Goal: Find contact information: Find contact information

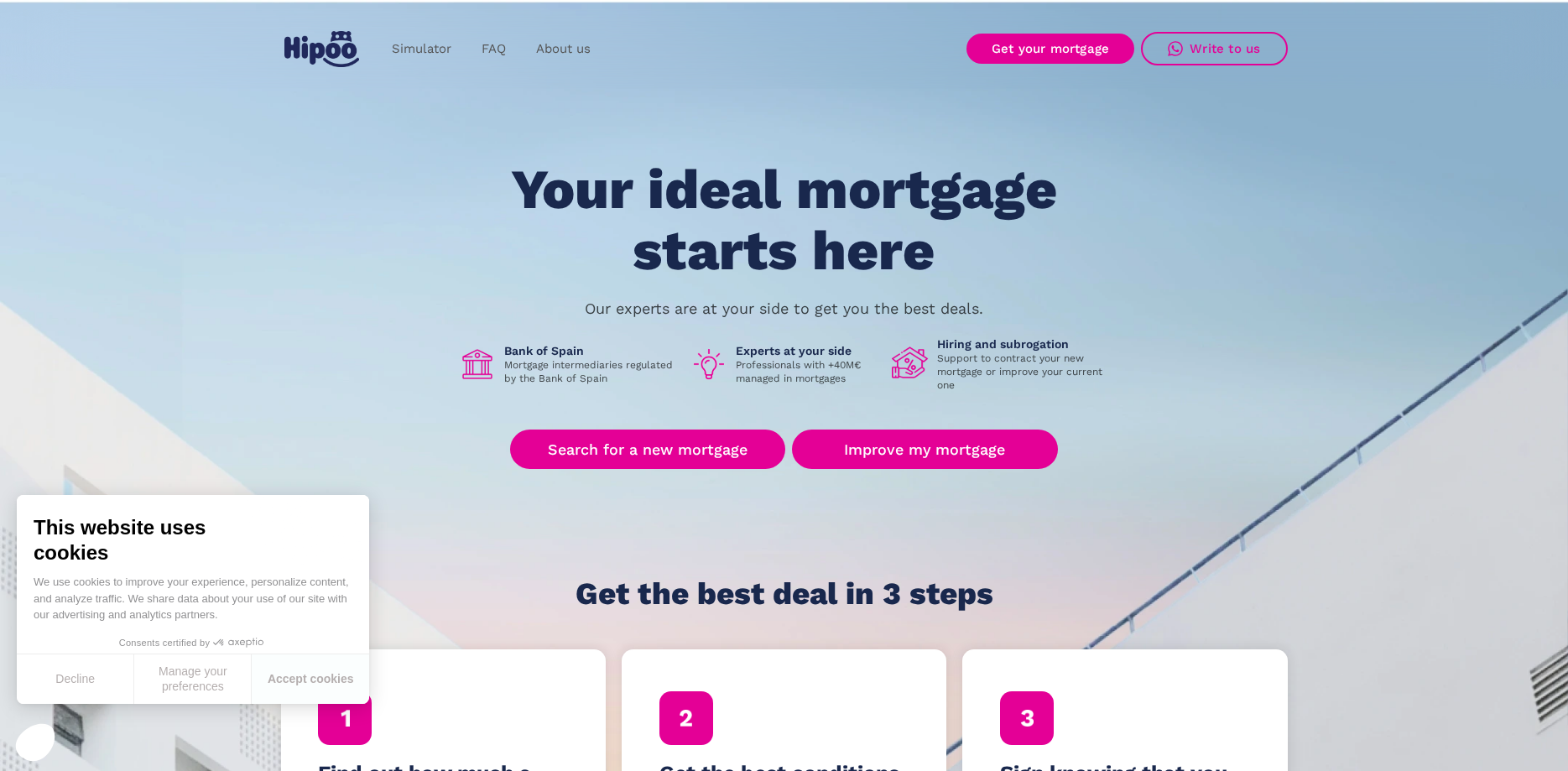
click at [1108, 301] on div "Your ideal mortgage starts here Our experts are at your side to get you the bes…" at bounding box center [784, 384] width 1007 height 451
click at [556, 50] on link "About us" at bounding box center [563, 49] width 85 height 33
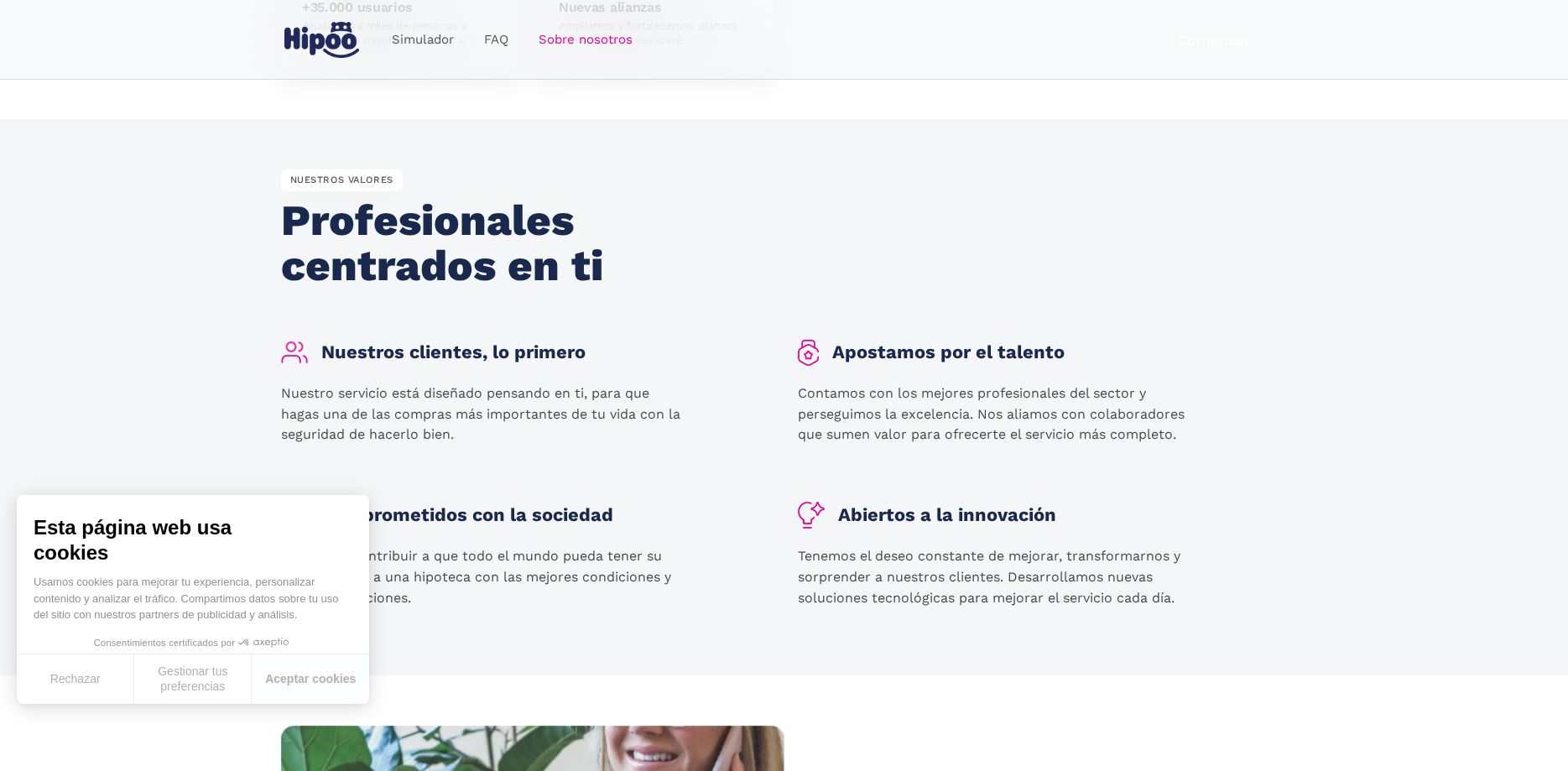
scroll to position [1877, 0]
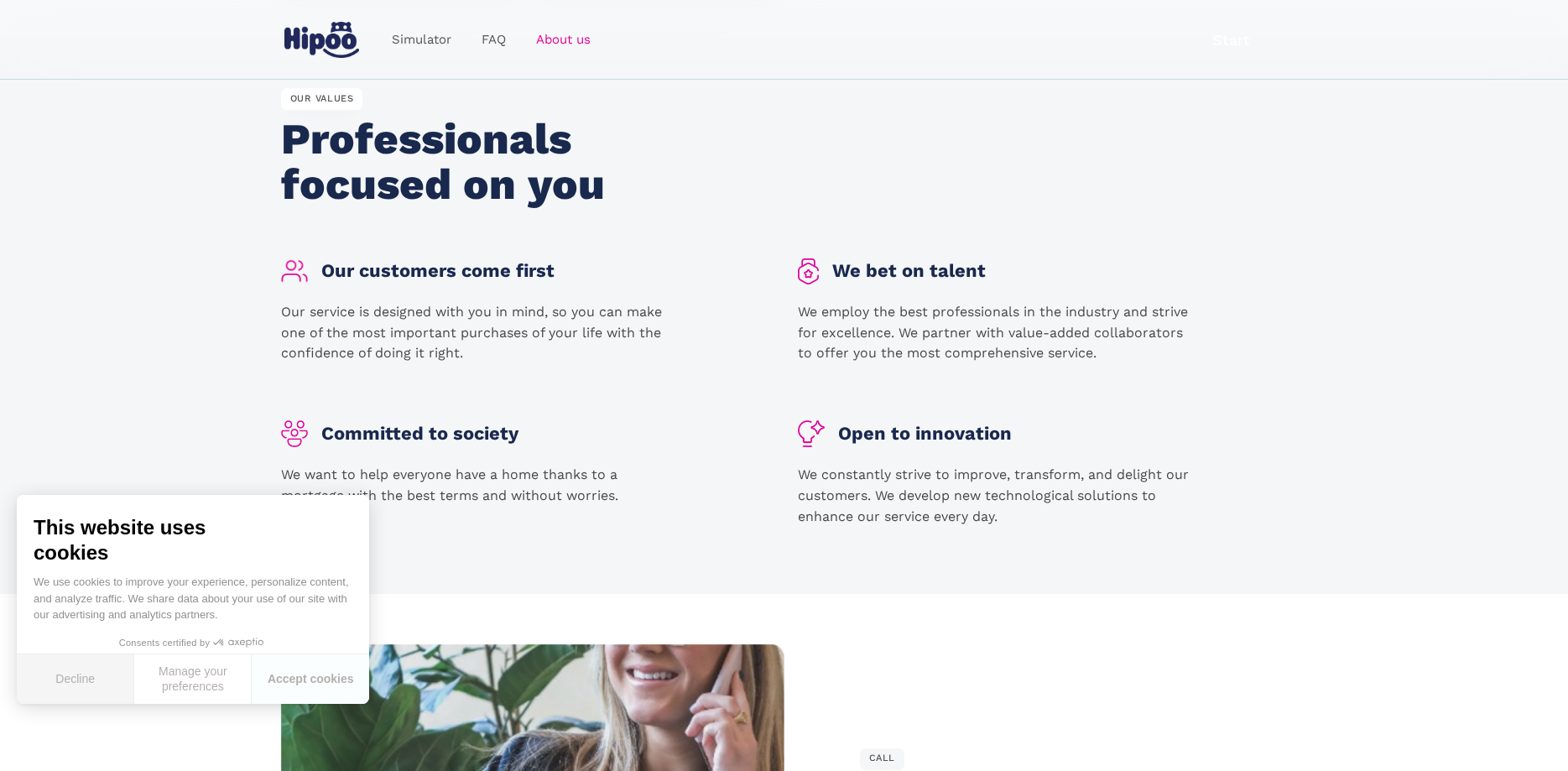
click at [62, 690] on button "Decline" at bounding box center [75, 678] width 117 height 49
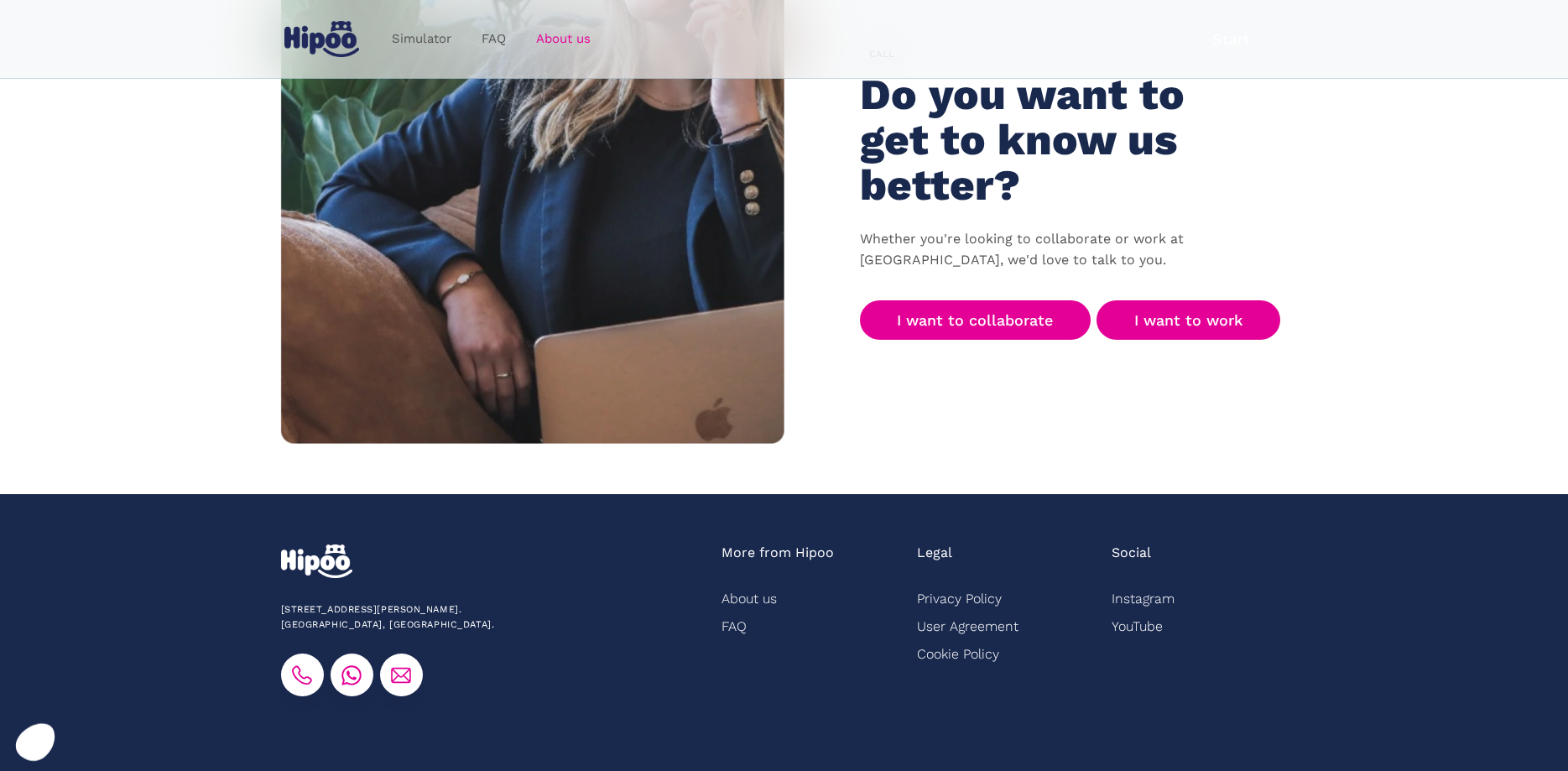
scroll to position [2614, 0]
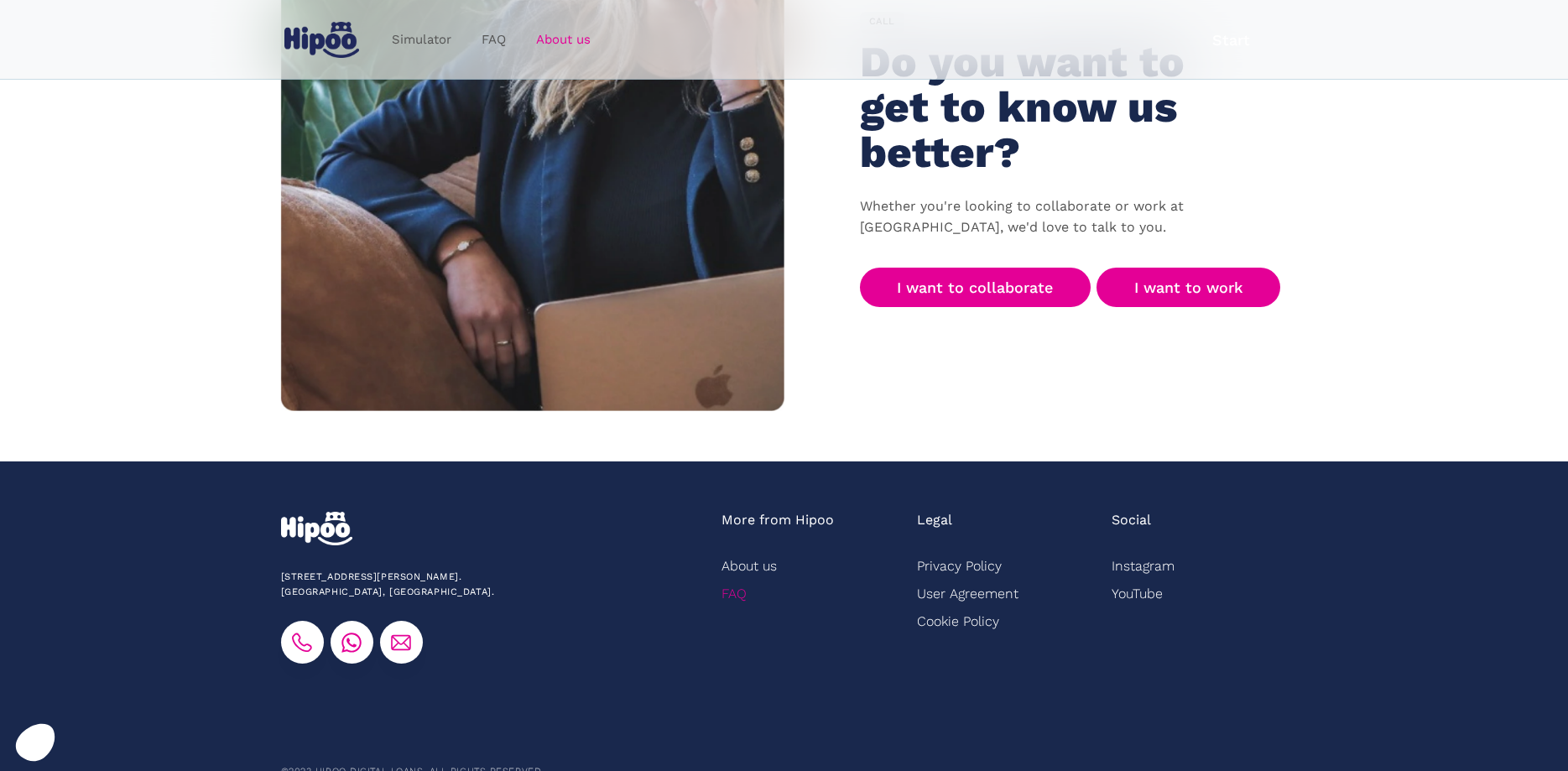
click at [733, 580] on link "FAQ" at bounding box center [734, 593] width 25 height 28
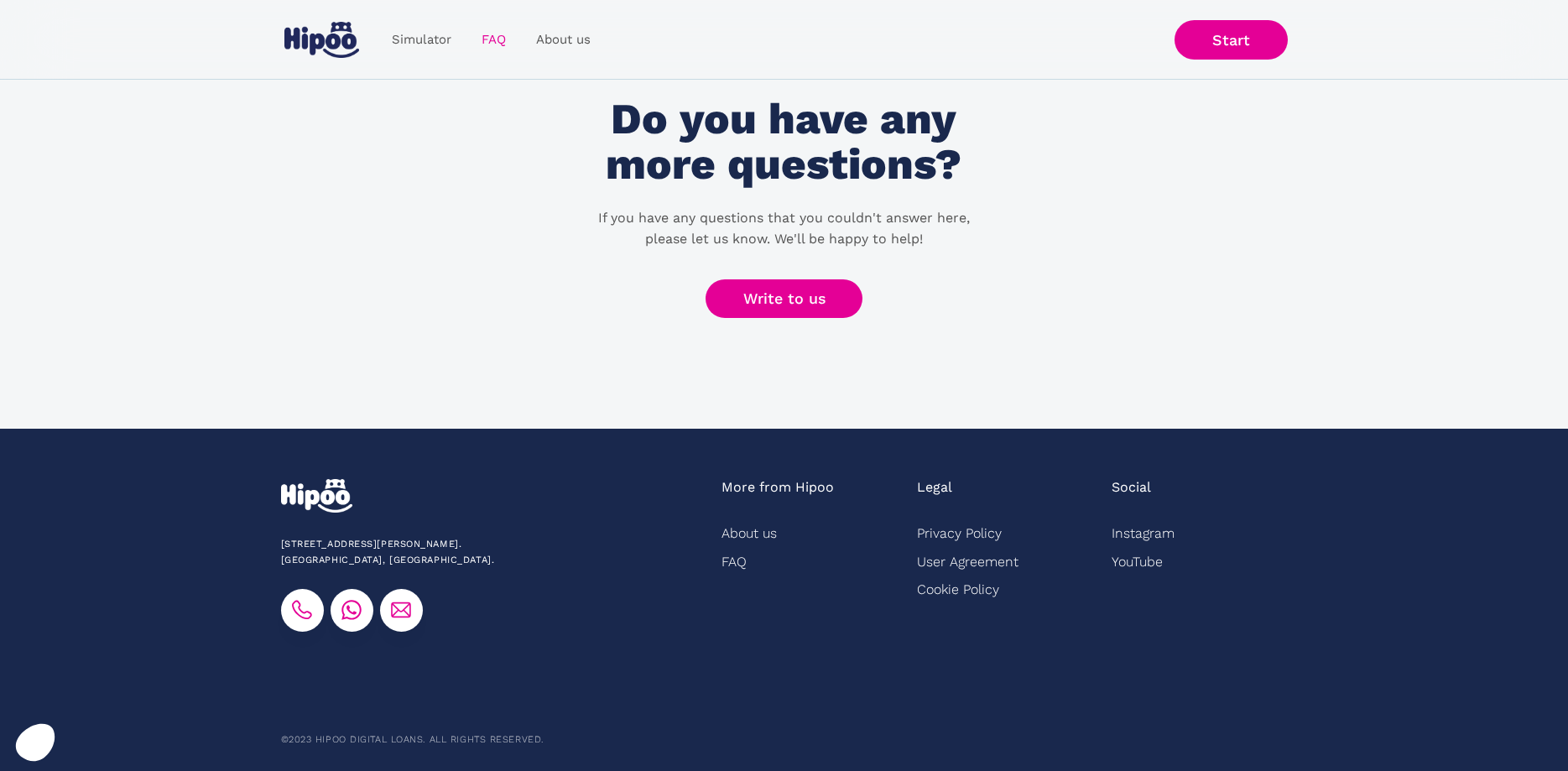
scroll to position [787, 0]
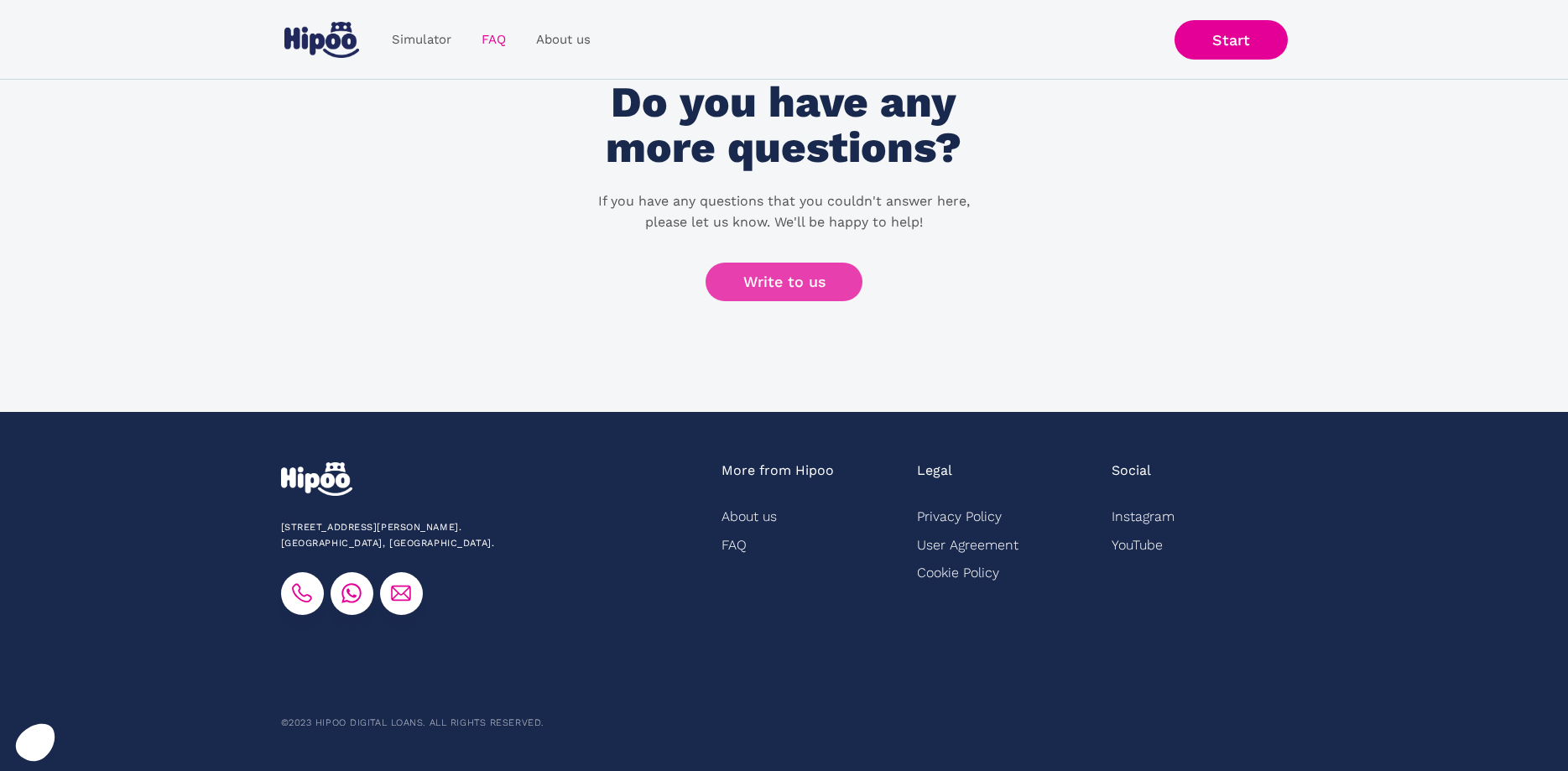
click at [777, 283] on link "Write to us" at bounding box center [784, 282] width 157 height 39
click at [1159, 515] on link "Instagram" at bounding box center [1143, 515] width 63 height 28
click at [931, 519] on link "Privacy Policy" at bounding box center [959, 515] width 85 height 28
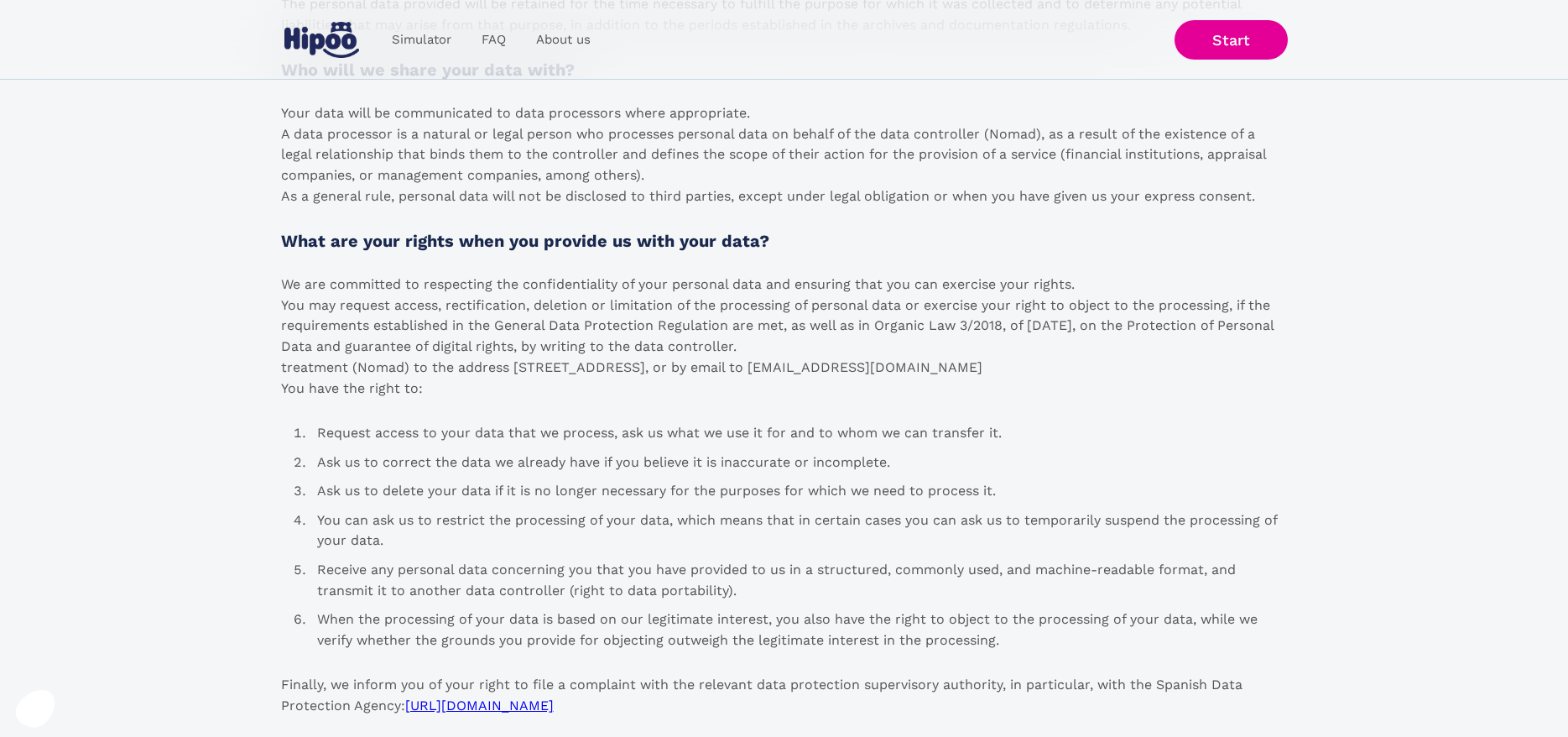
scroll to position [2026, 0]
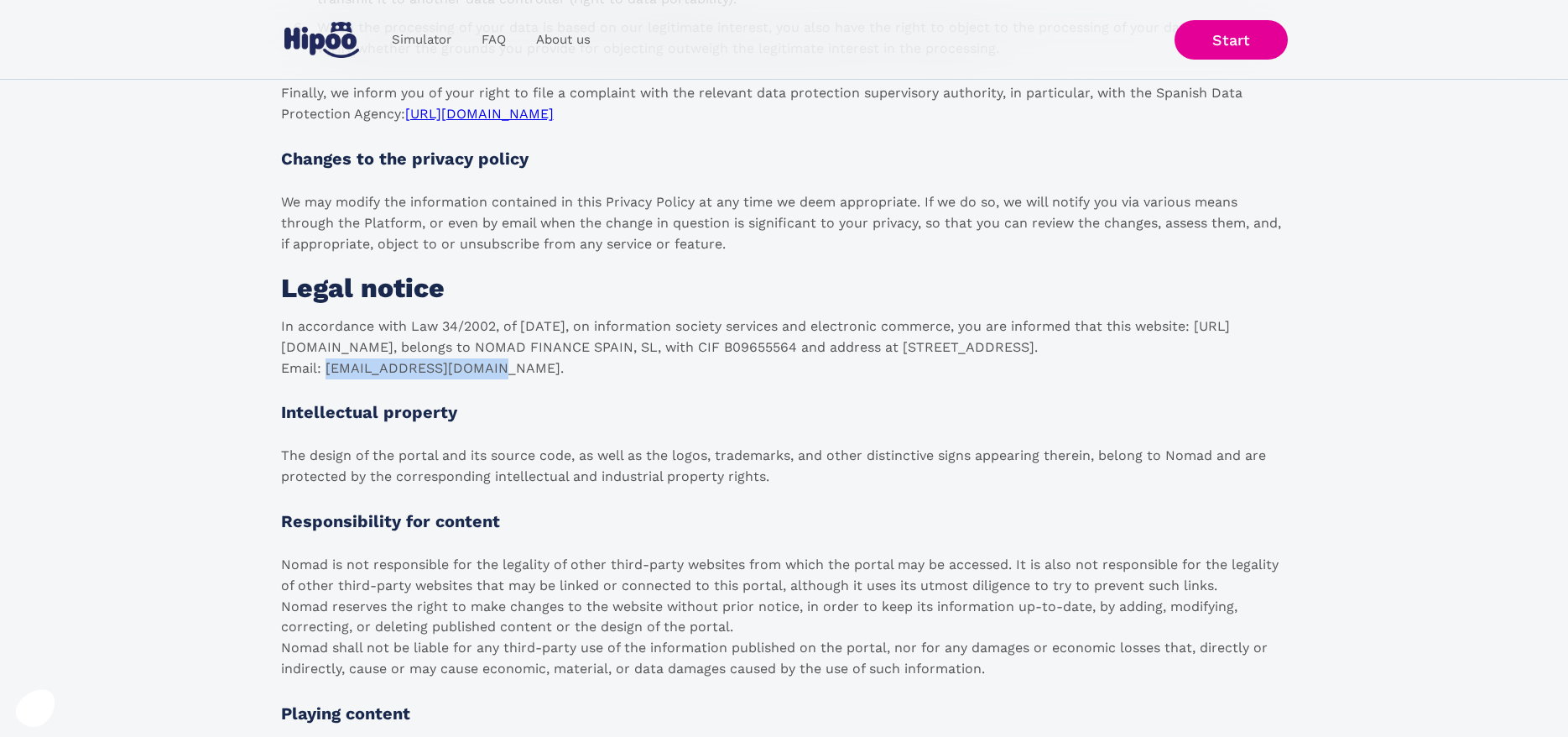
drag, startPoint x: 505, startPoint y: 369, endPoint x: 356, endPoint y: 421, distance: 157.8
click at [328, 372] on p "In accordance with Law 34/2002, of July 11, on information society services and…" at bounding box center [784, 347] width 1007 height 62
copy p "contacto@nomadhomes.co"
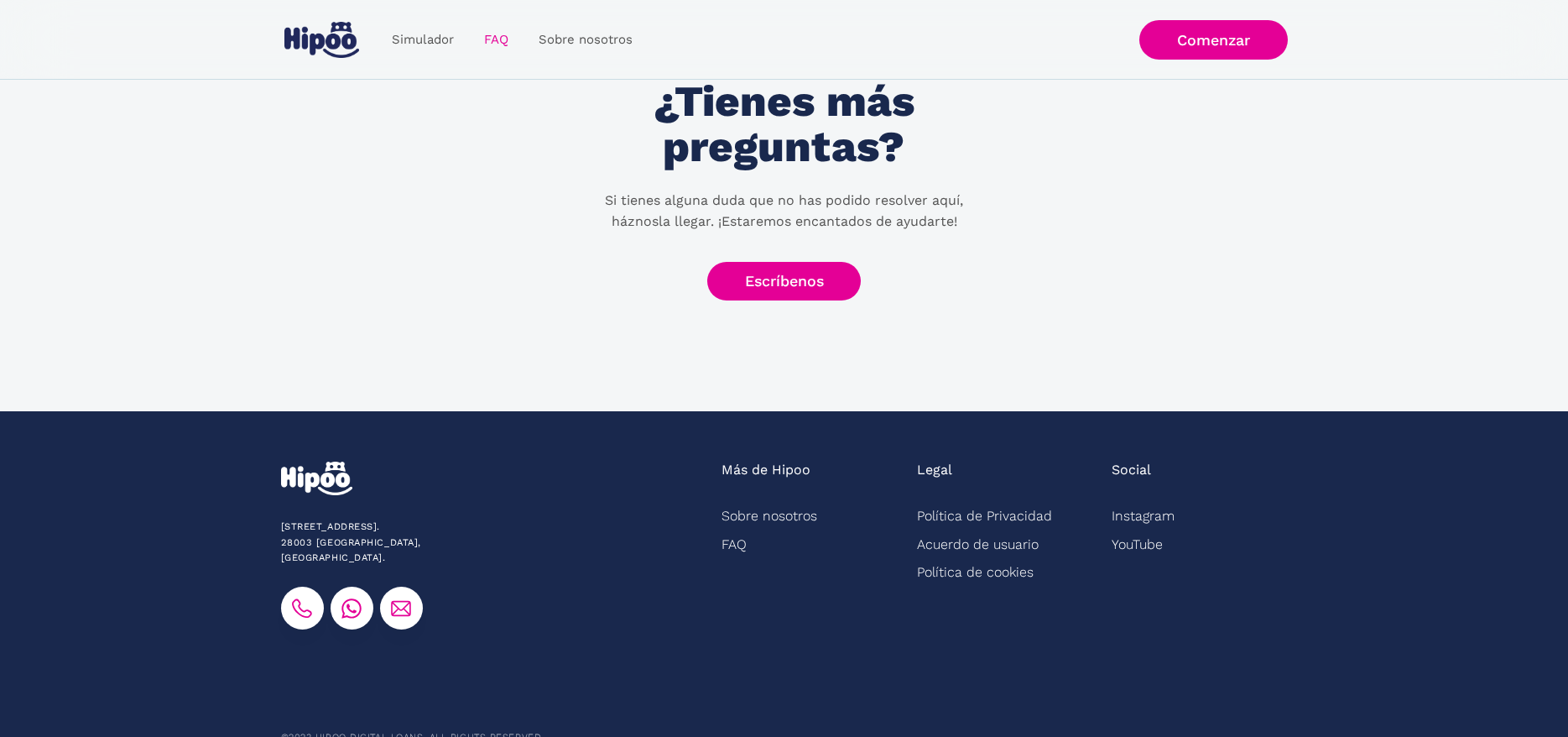
scroll to position [788, 0]
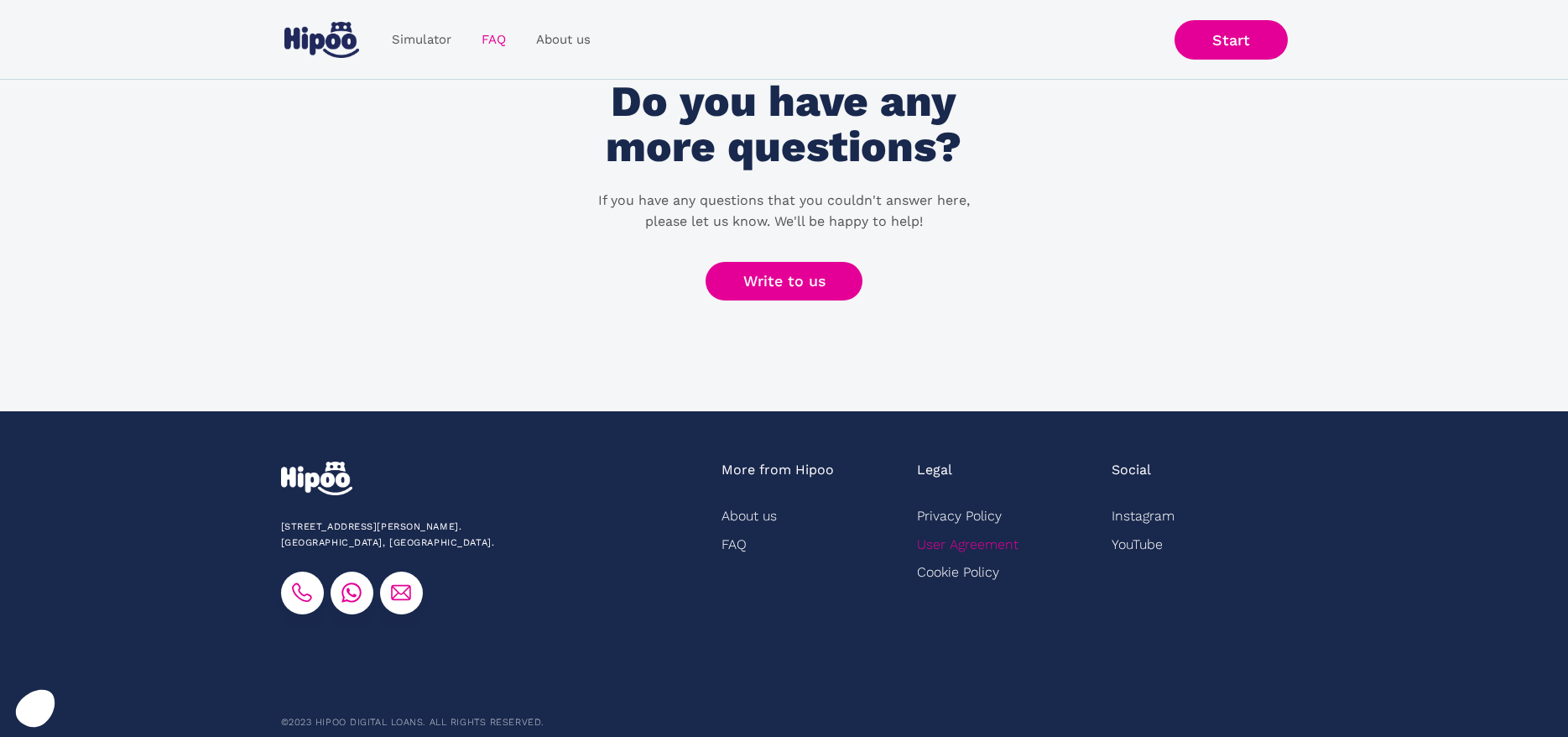
click at [978, 546] on link "User Agreement" at bounding box center [968, 543] width 102 height 28
click at [945, 564] on link "Cookie Policy" at bounding box center [958, 572] width 82 height 28
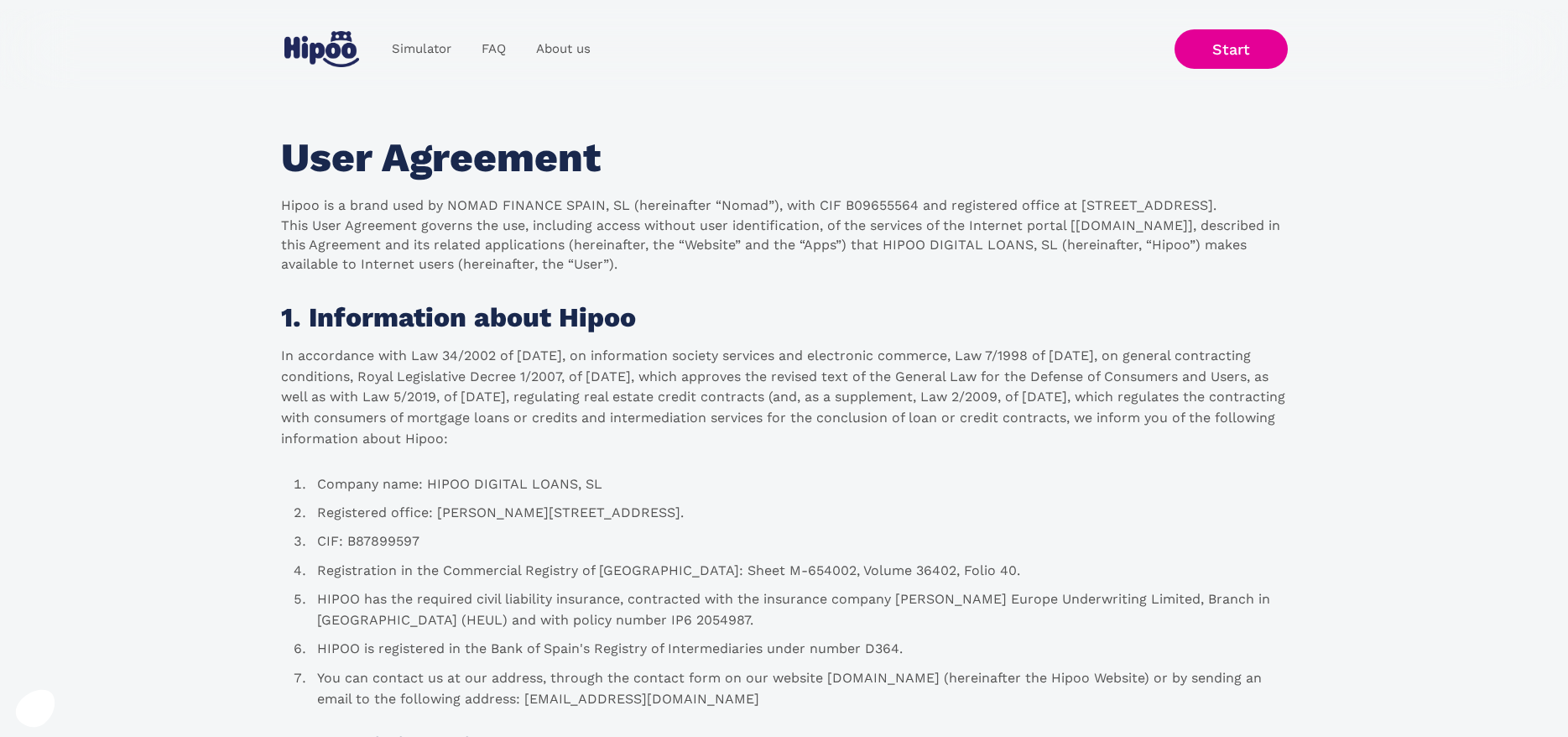
scroll to position [3606, 0]
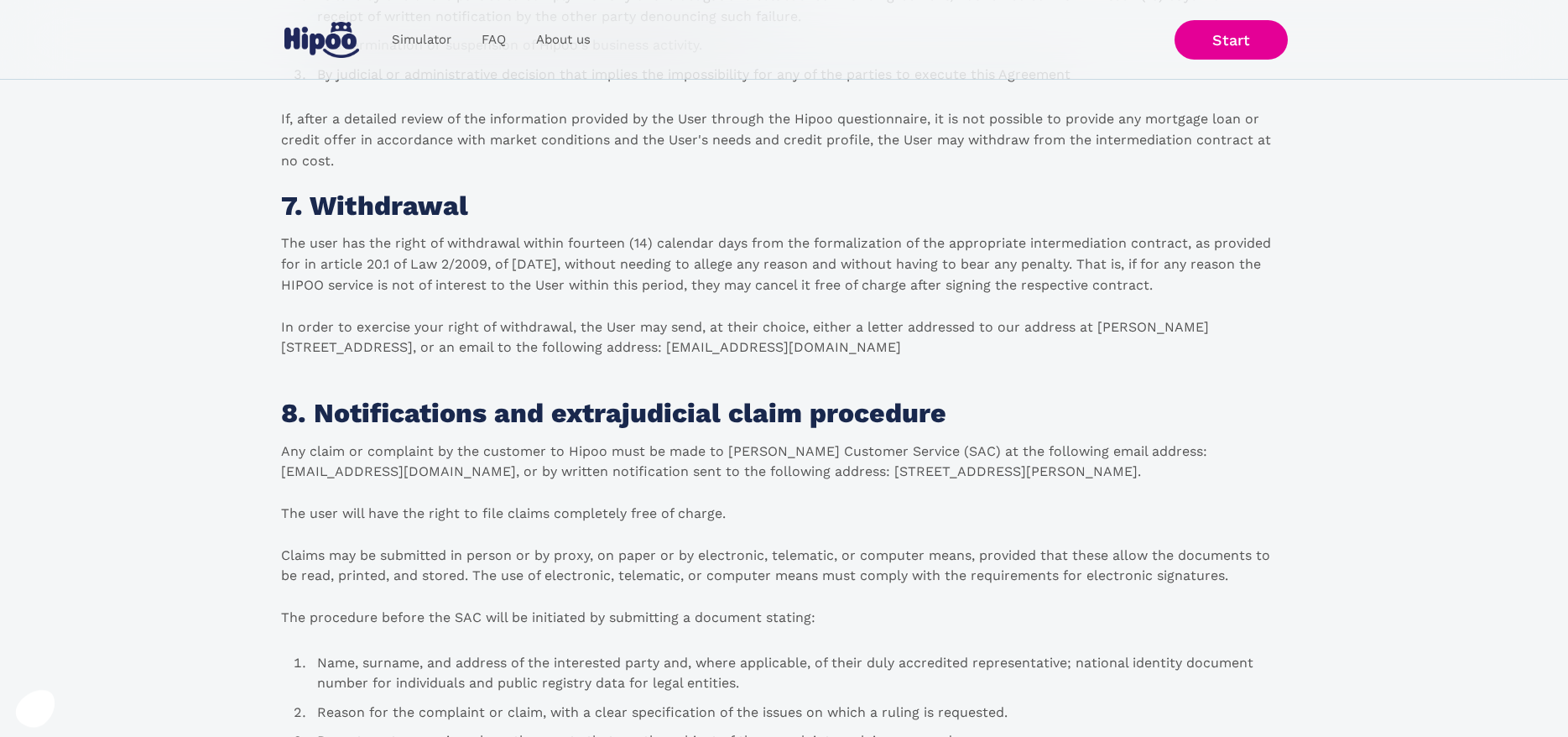
drag, startPoint x: 728, startPoint y: 349, endPoint x: 825, endPoint y: 349, distance: 97.0
click at [825, 349] on p "The user has the right of withdrawal within fourteen (14) calendar days from th…" at bounding box center [784, 306] width 1007 height 146
copy p "sac@hipoo.com"
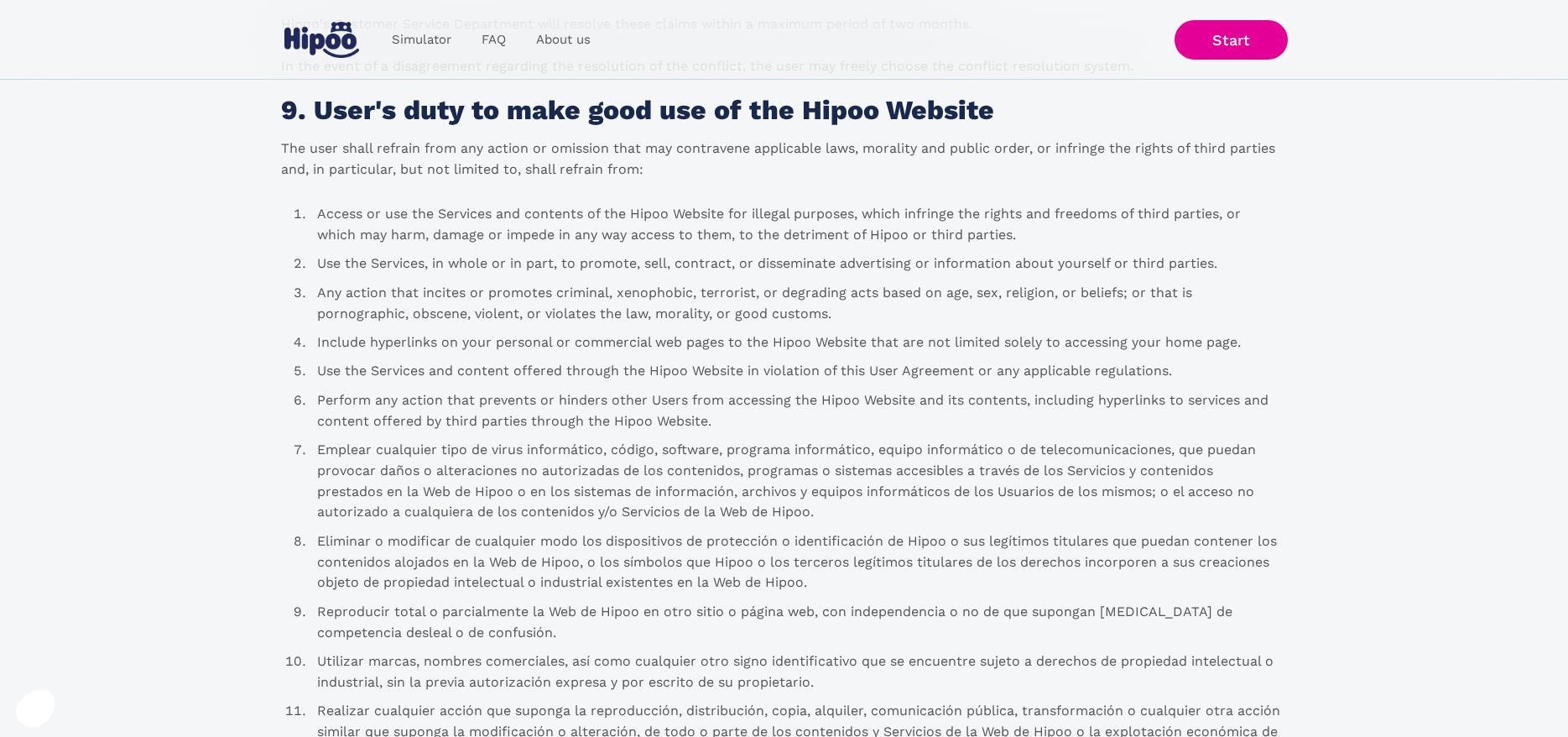
scroll to position [4678, 0]
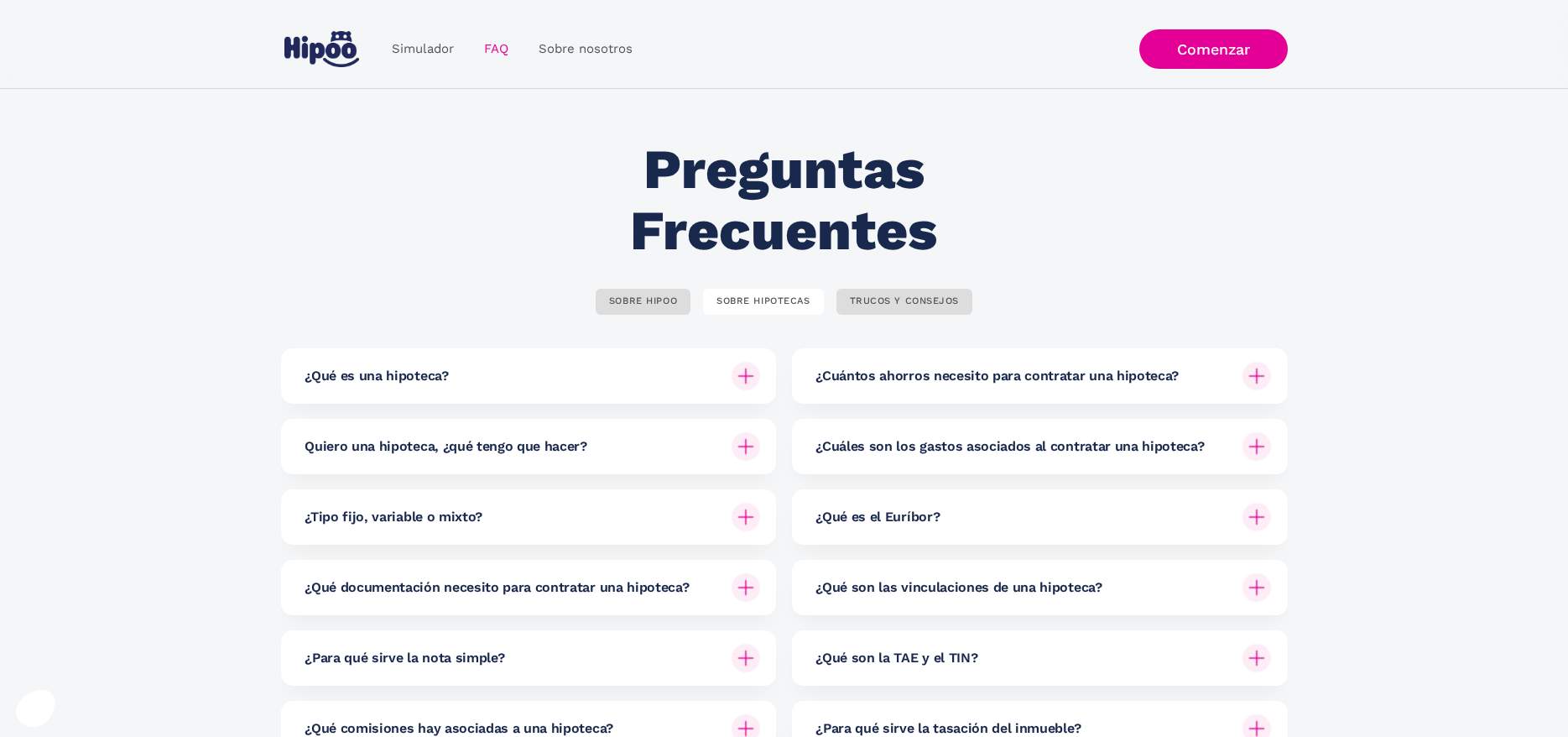
scroll to position [788, 0]
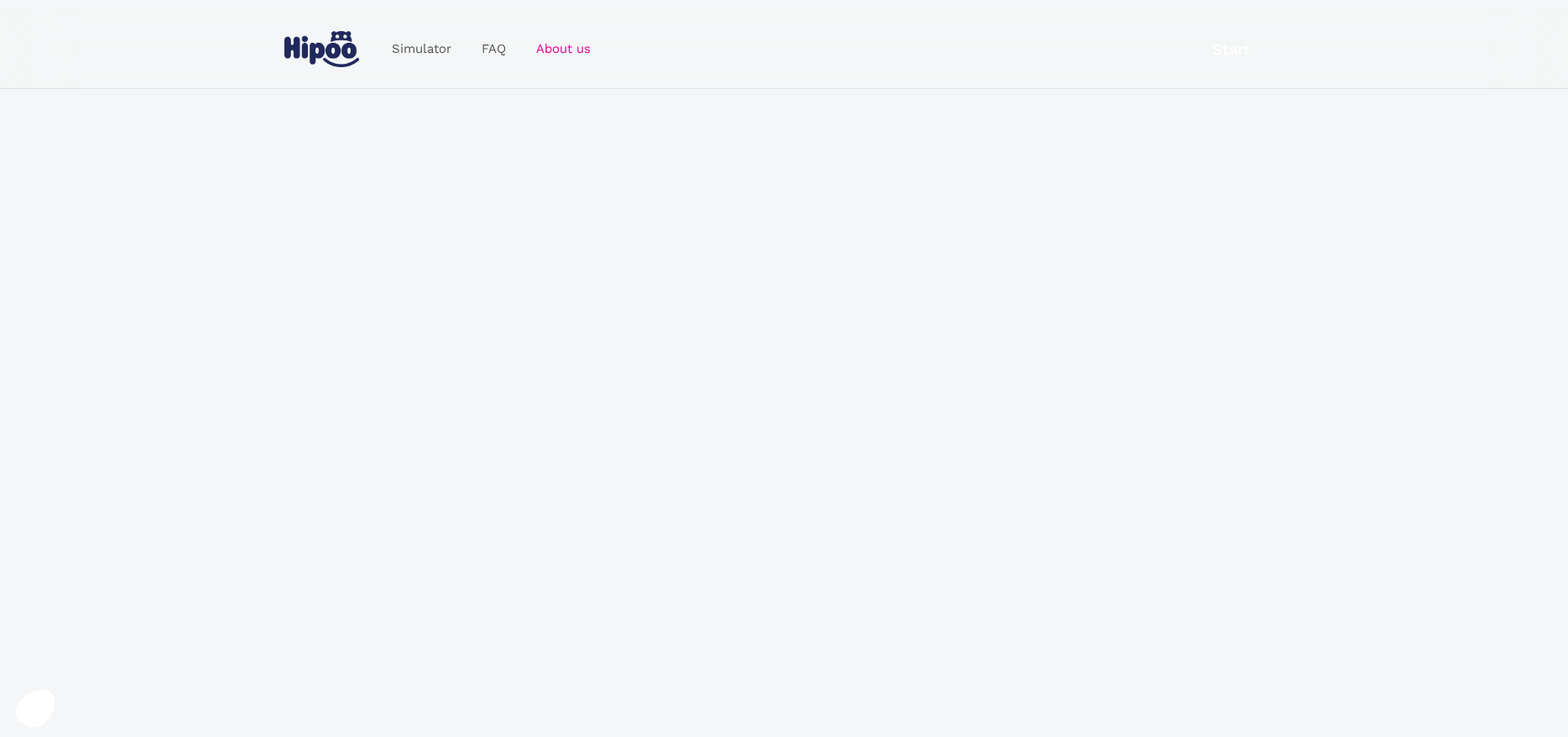
scroll to position [2273, 0]
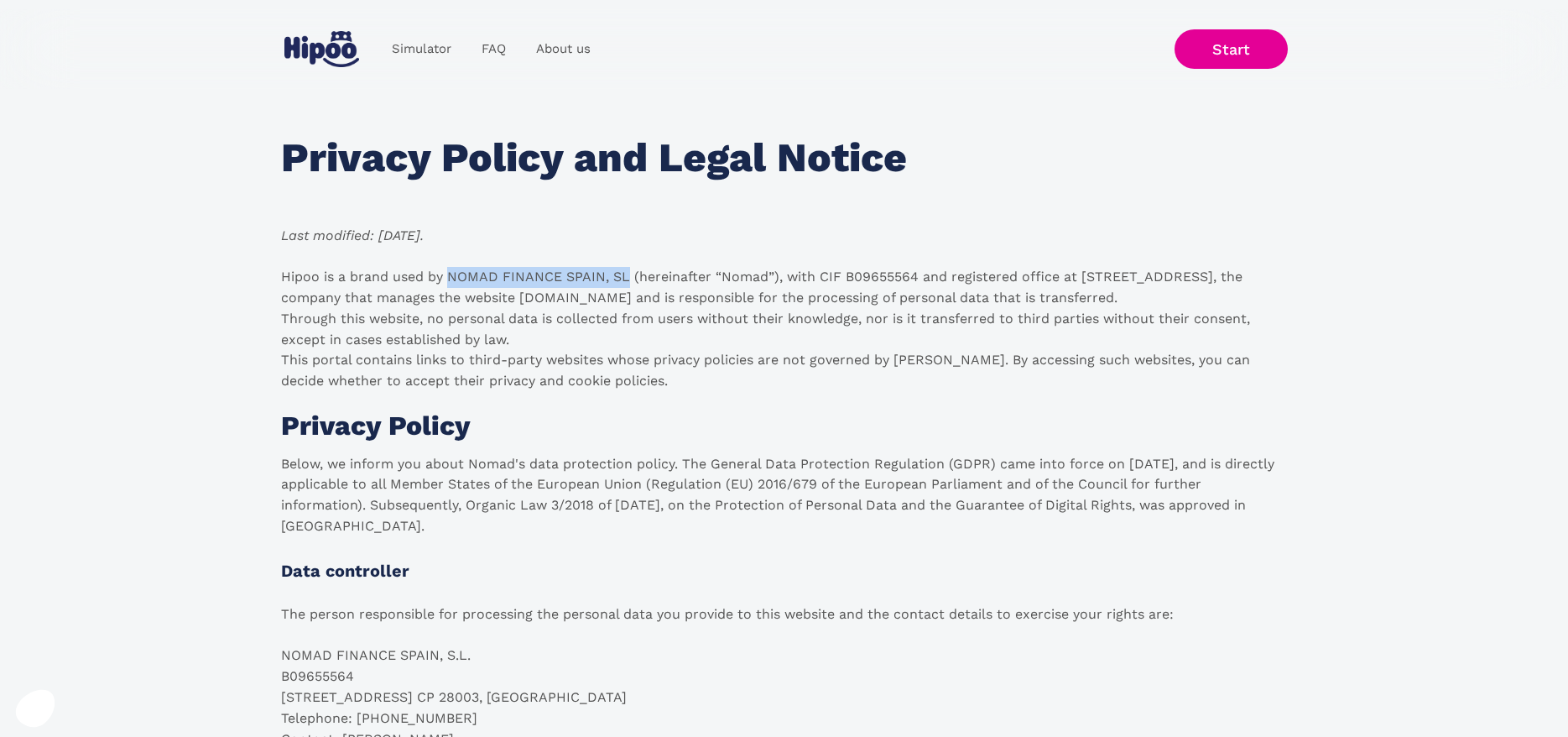
drag, startPoint x: 451, startPoint y: 277, endPoint x: 631, endPoint y: 280, distance: 180.0
click at [631, 280] on p "Hipoo is a brand used by NOMAD FINANCE SPAIN, SL (hereinafter “Nomad”), with CI…" at bounding box center [784, 329] width 1007 height 125
copy p "NOMAD FINANCE SPAIN, SL"
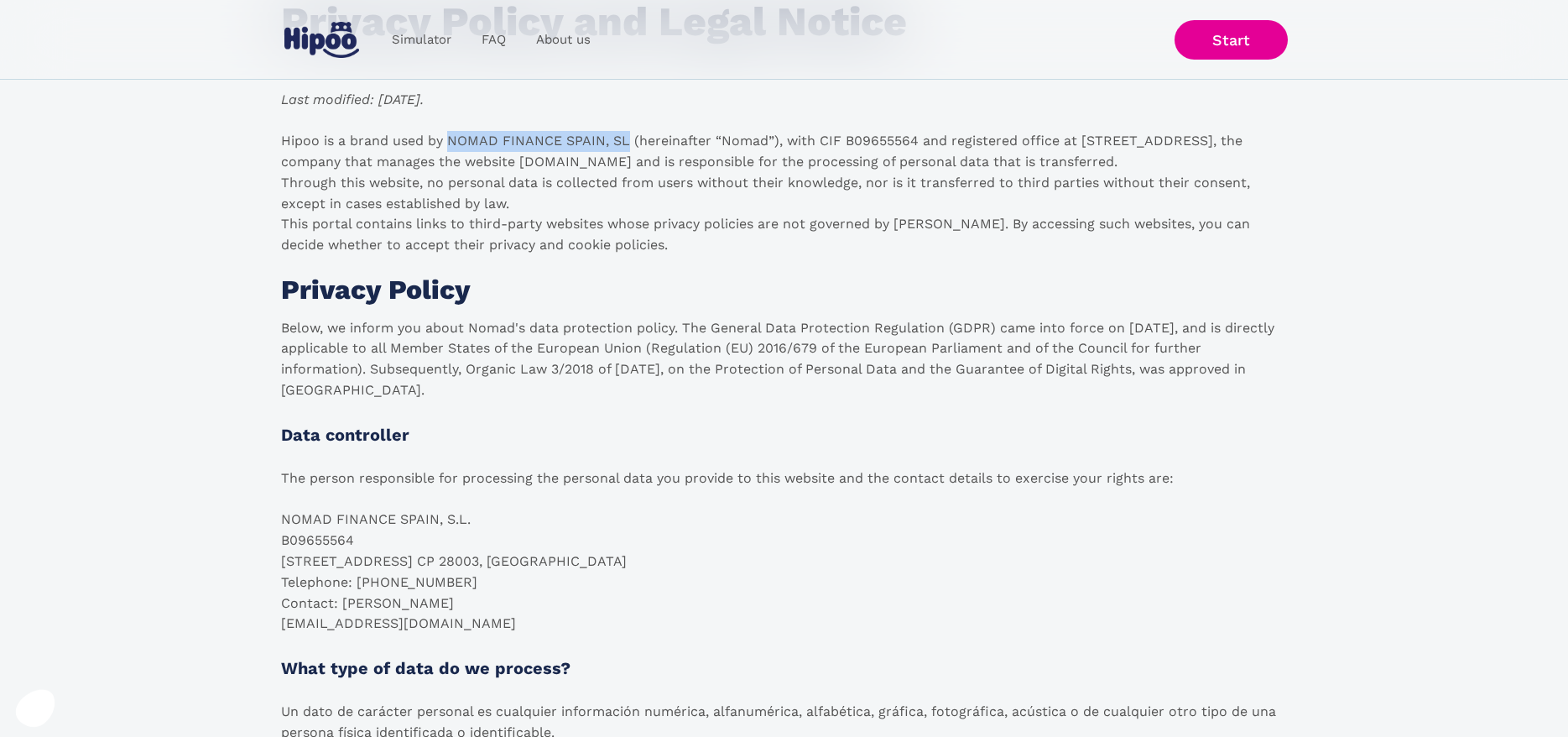
scroll to position [171, 0]
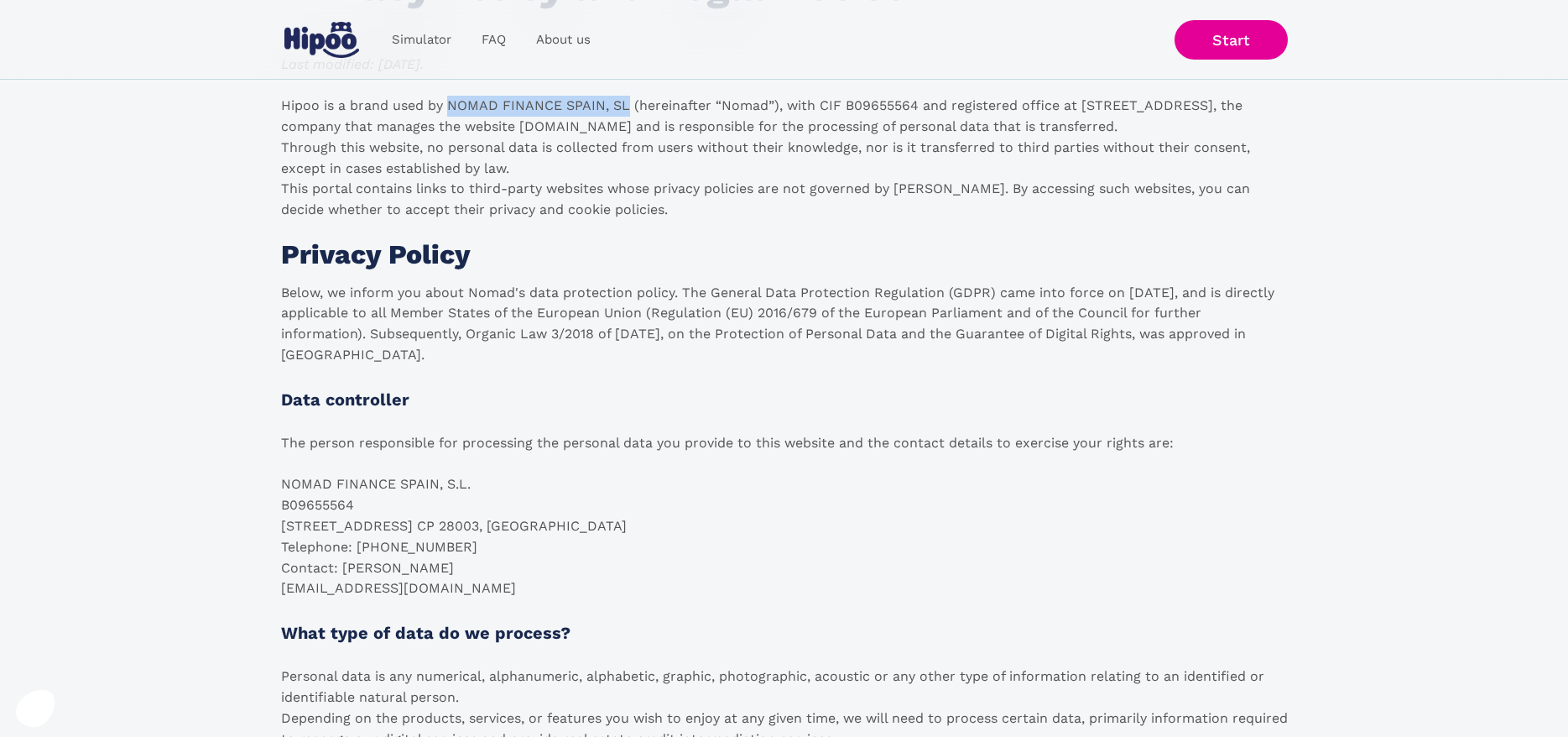
copy p "NOMAD FINANCE SPAIN, SL"
